Goal: Task Accomplishment & Management: Manage account settings

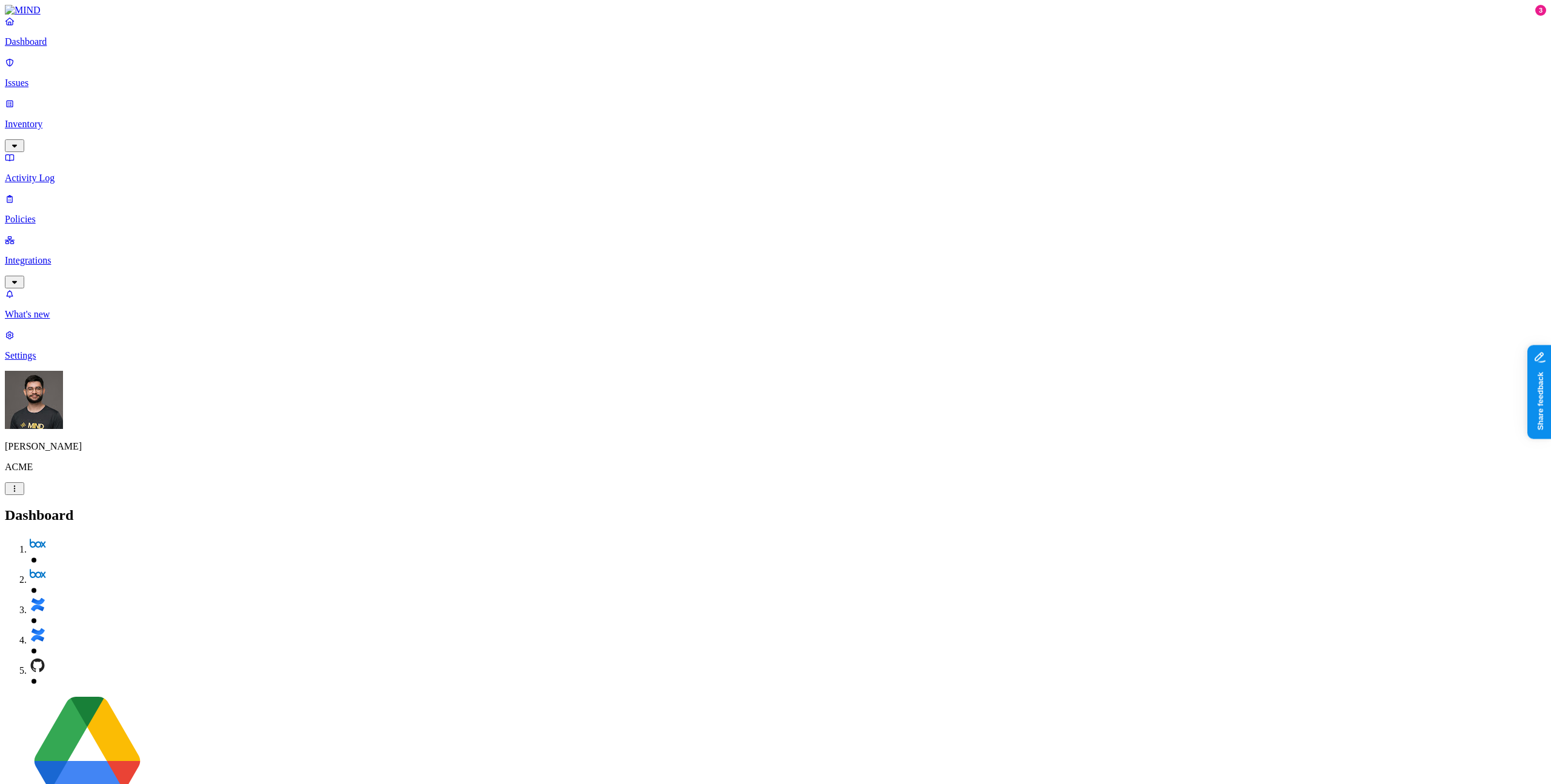
click at [64, 361] on nav "Dashboard Issues Inventory Activity Log Policies Integrations What's new 3 Sett…" at bounding box center [775, 188] width 1541 height 345
click at [77, 361] on p "Settings" at bounding box center [775, 355] width 1541 height 11
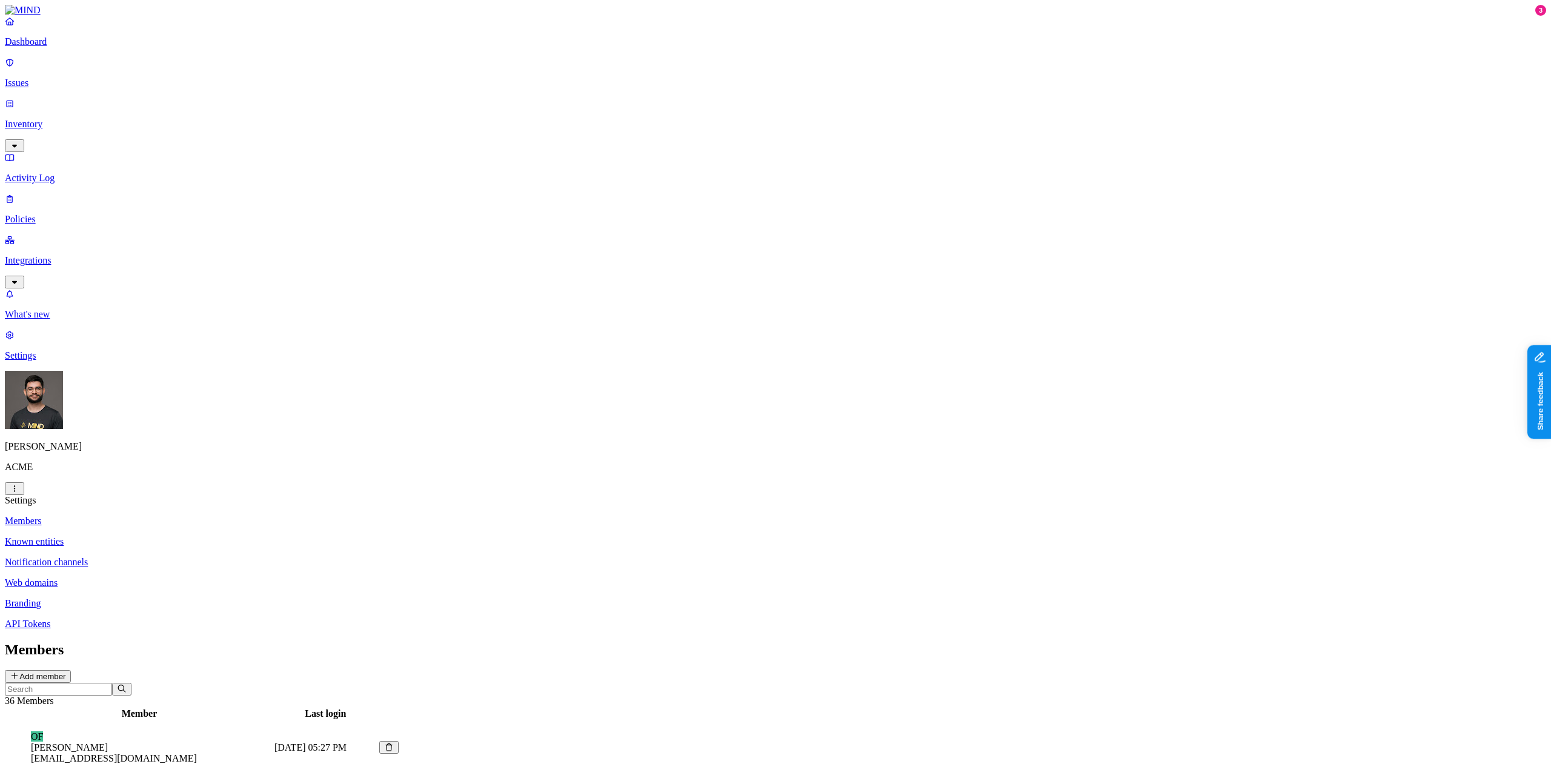
click at [217, 578] on p "Web domains" at bounding box center [775, 582] width 1541 height 11
